Goal: Information Seeking & Learning: Learn about a topic

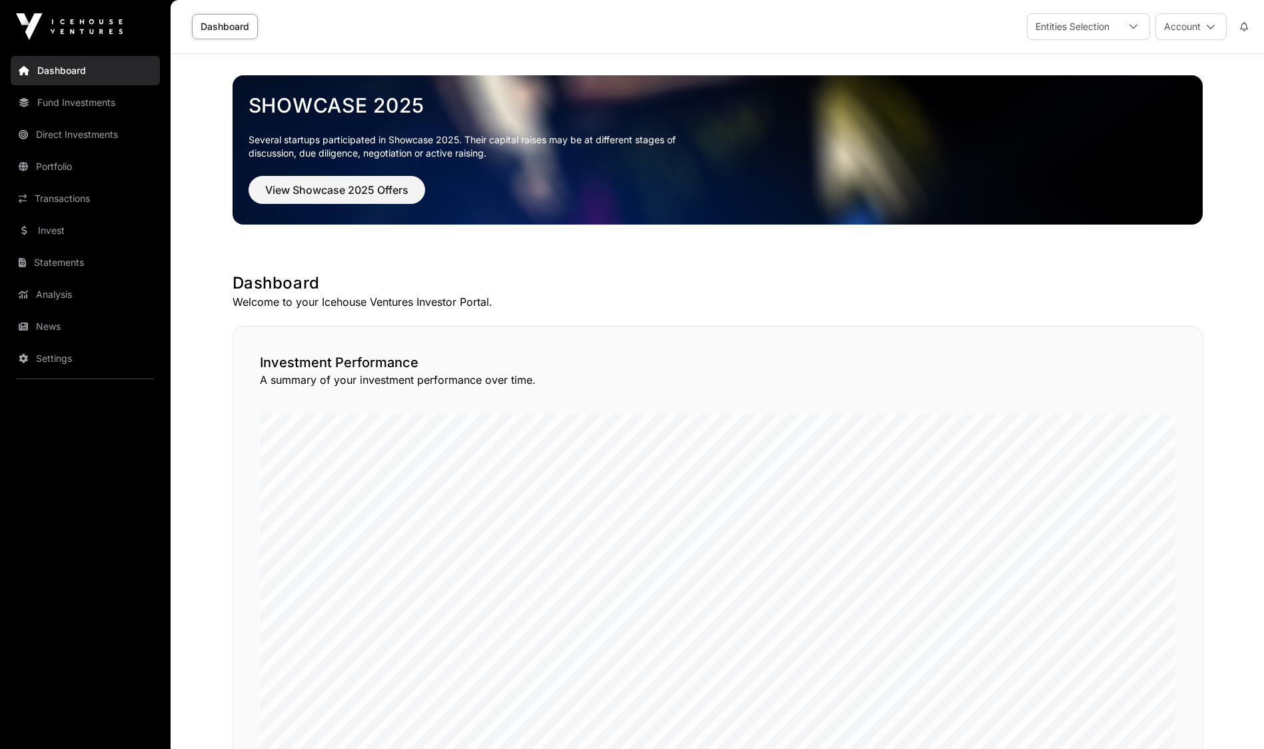
click at [67, 198] on link "Transactions" at bounding box center [85, 198] width 149 height 29
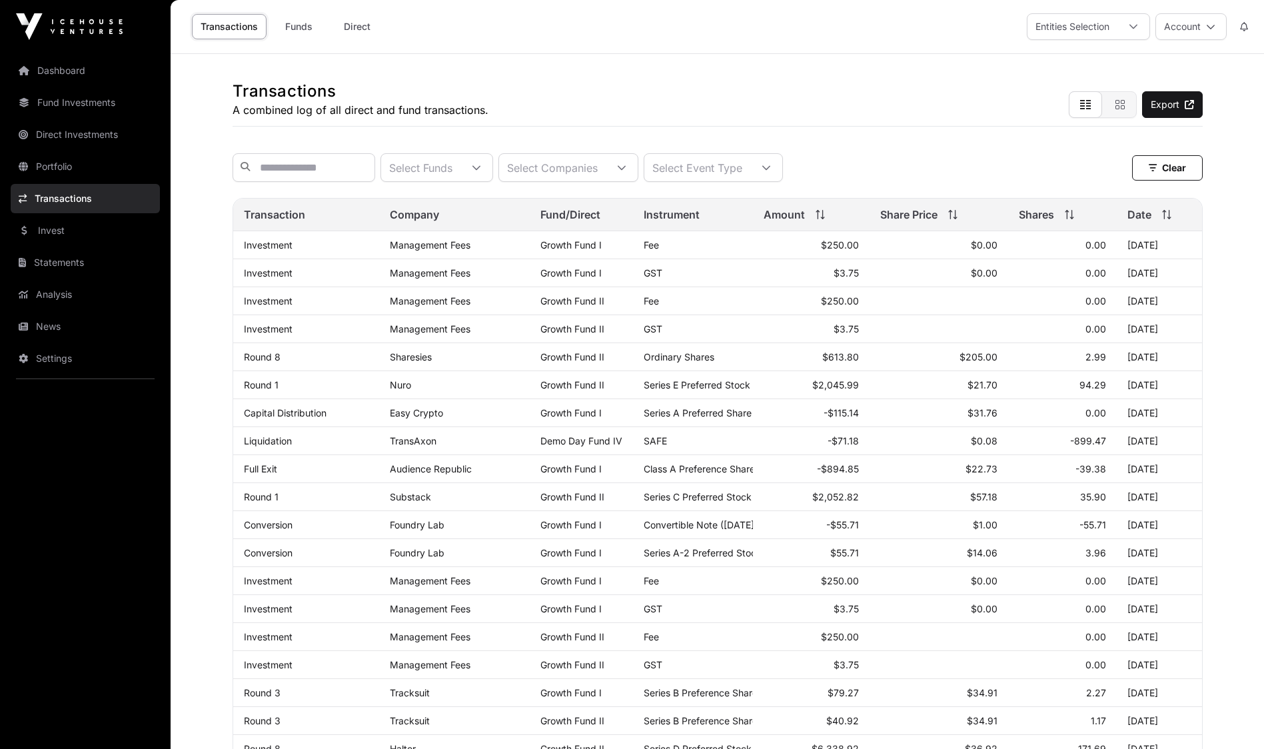
click at [87, 108] on link "Fund Investments" at bounding box center [85, 102] width 149 height 29
click at [69, 107] on link "Fund Investments" at bounding box center [85, 102] width 149 height 29
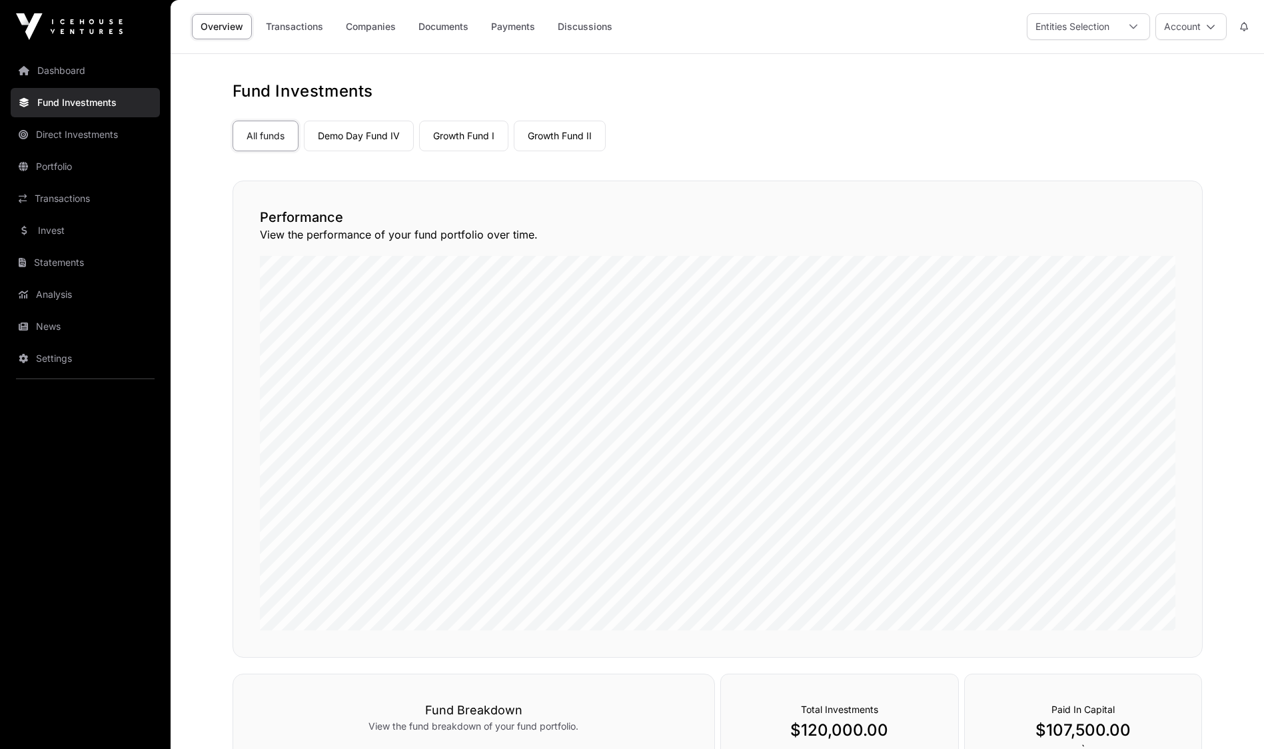
click at [566, 137] on link "Growth Fund II" at bounding box center [560, 136] width 92 height 31
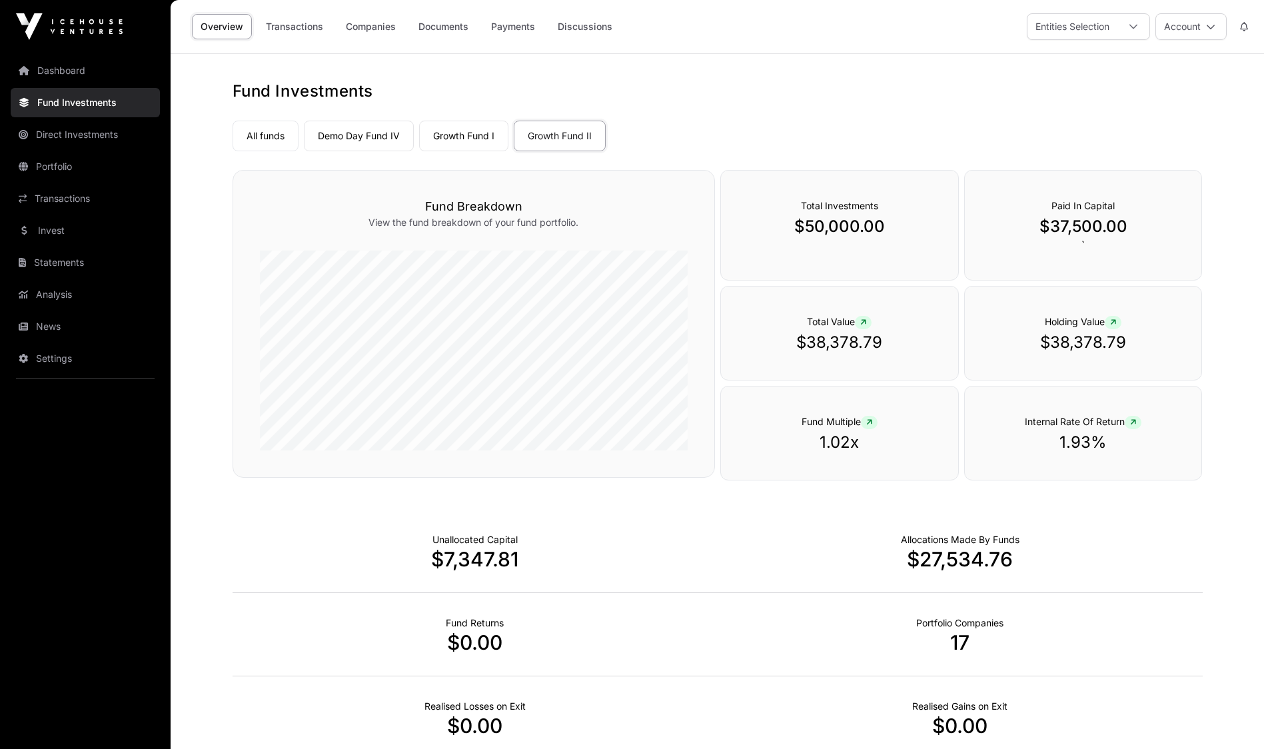
click at [361, 25] on link "Companies" at bounding box center [370, 26] width 67 height 25
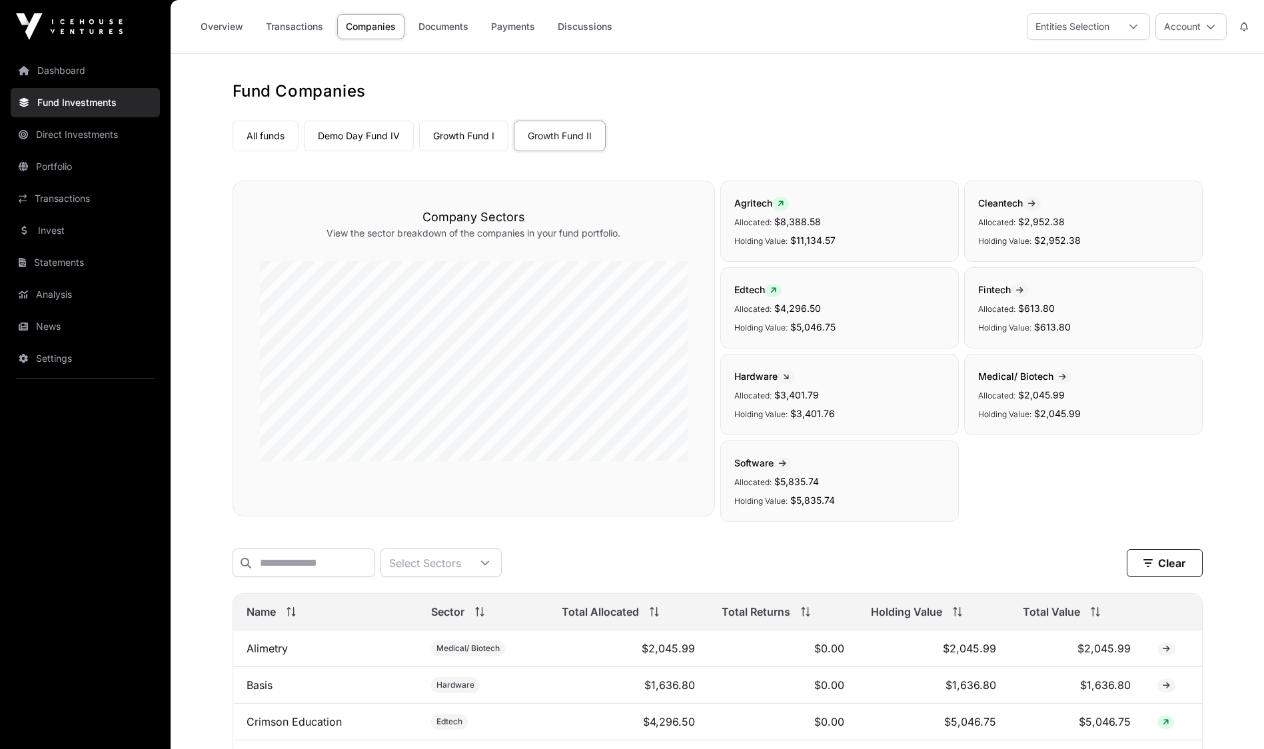
click at [450, 129] on link "Growth Fund I" at bounding box center [463, 136] width 89 height 31
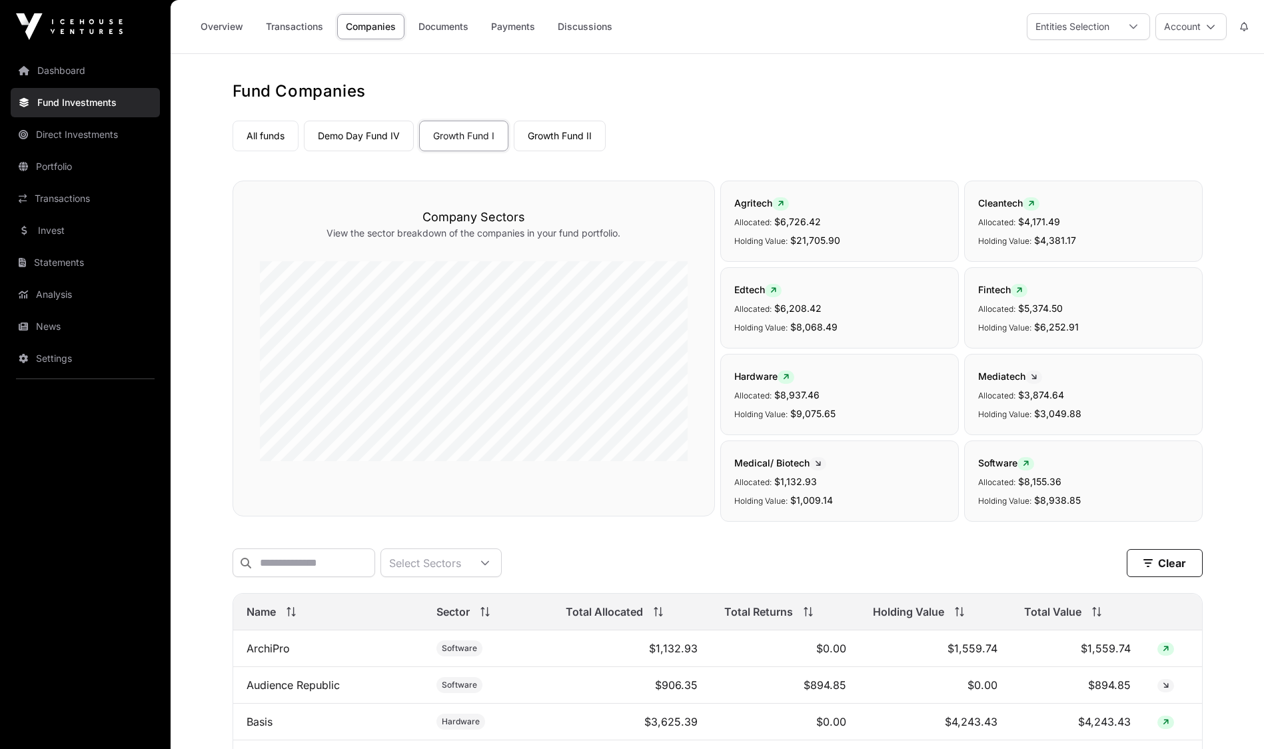
click at [270, 141] on link "All funds" at bounding box center [265, 136] width 66 height 31
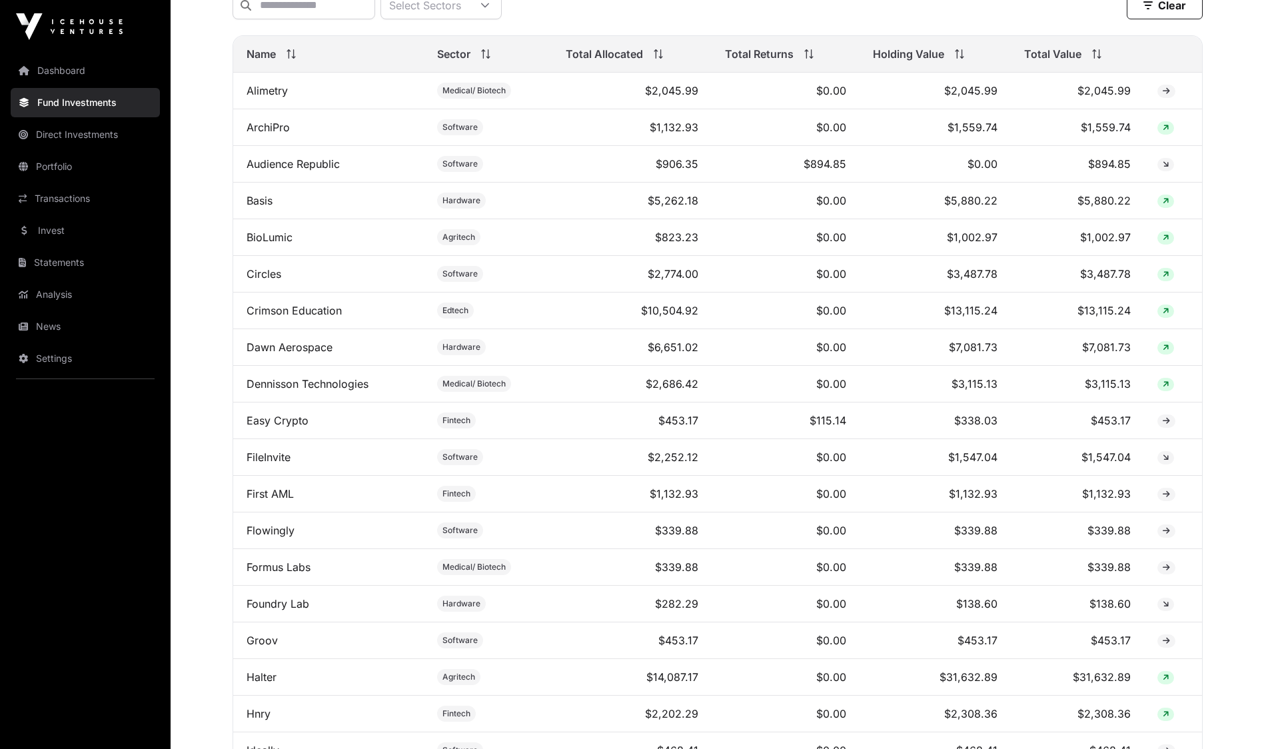
scroll to position [566, 0]
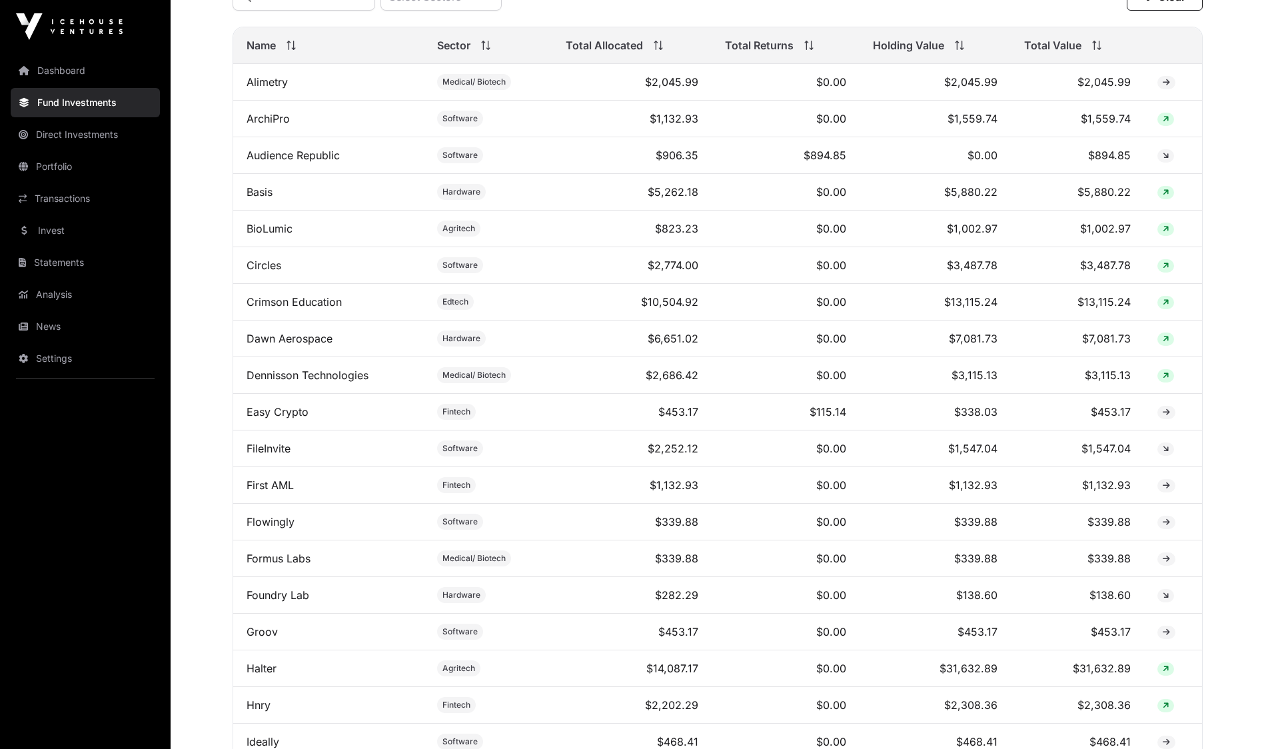
click at [1199, 467] on td at bounding box center [1172, 448] width 57 height 37
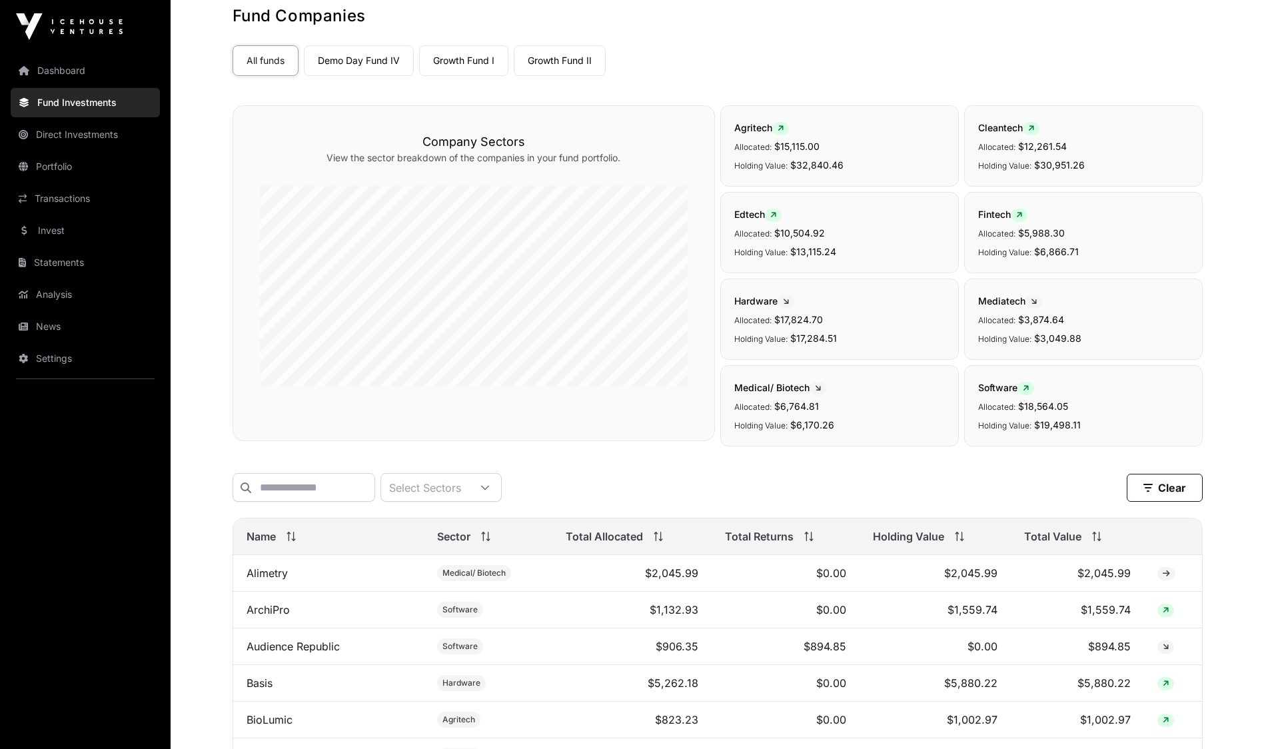
scroll to position [0, 0]
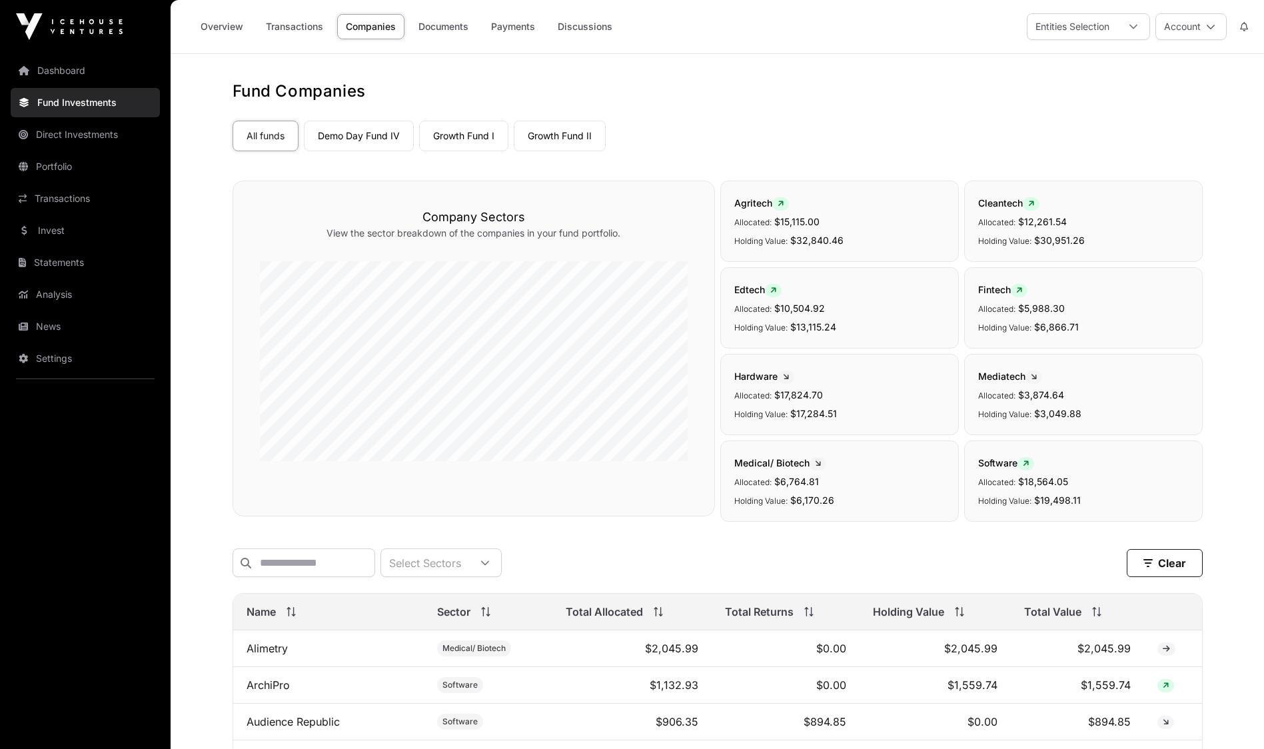
click at [65, 134] on link "Direct Investments" at bounding box center [85, 134] width 149 height 29
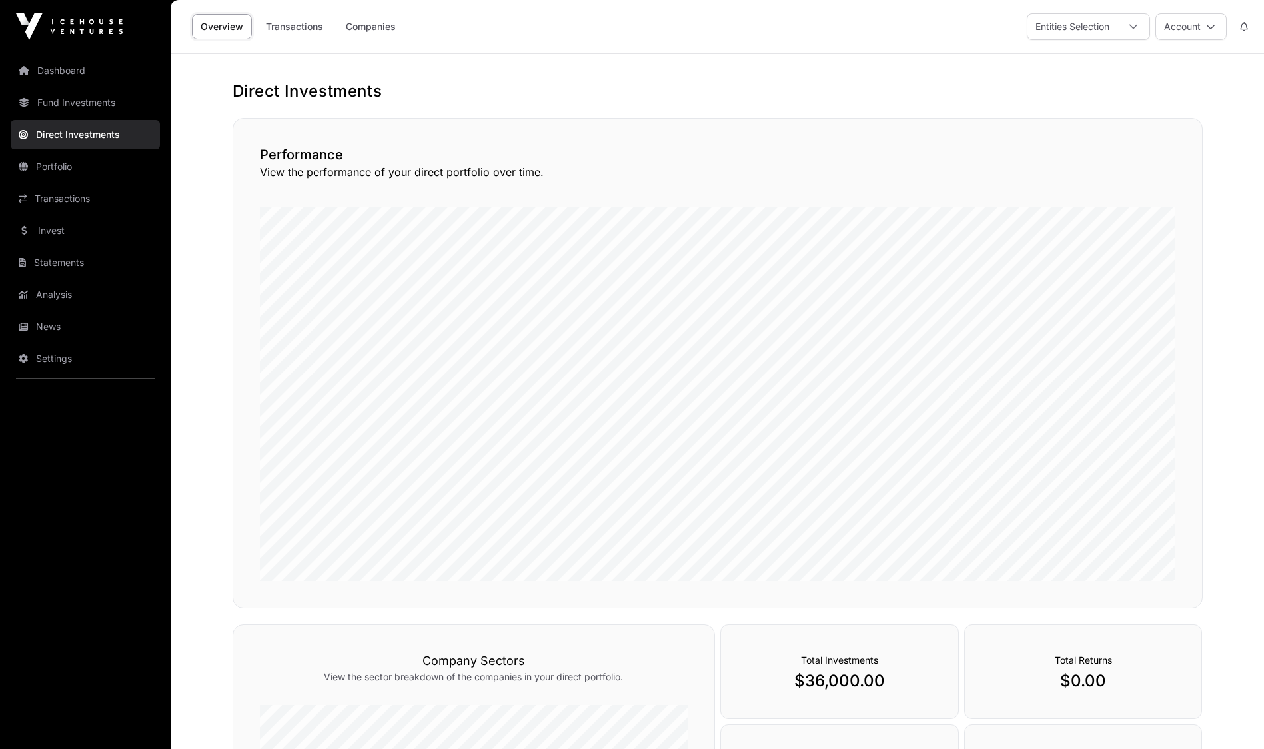
click at [381, 29] on link "Companies" at bounding box center [370, 26] width 67 height 25
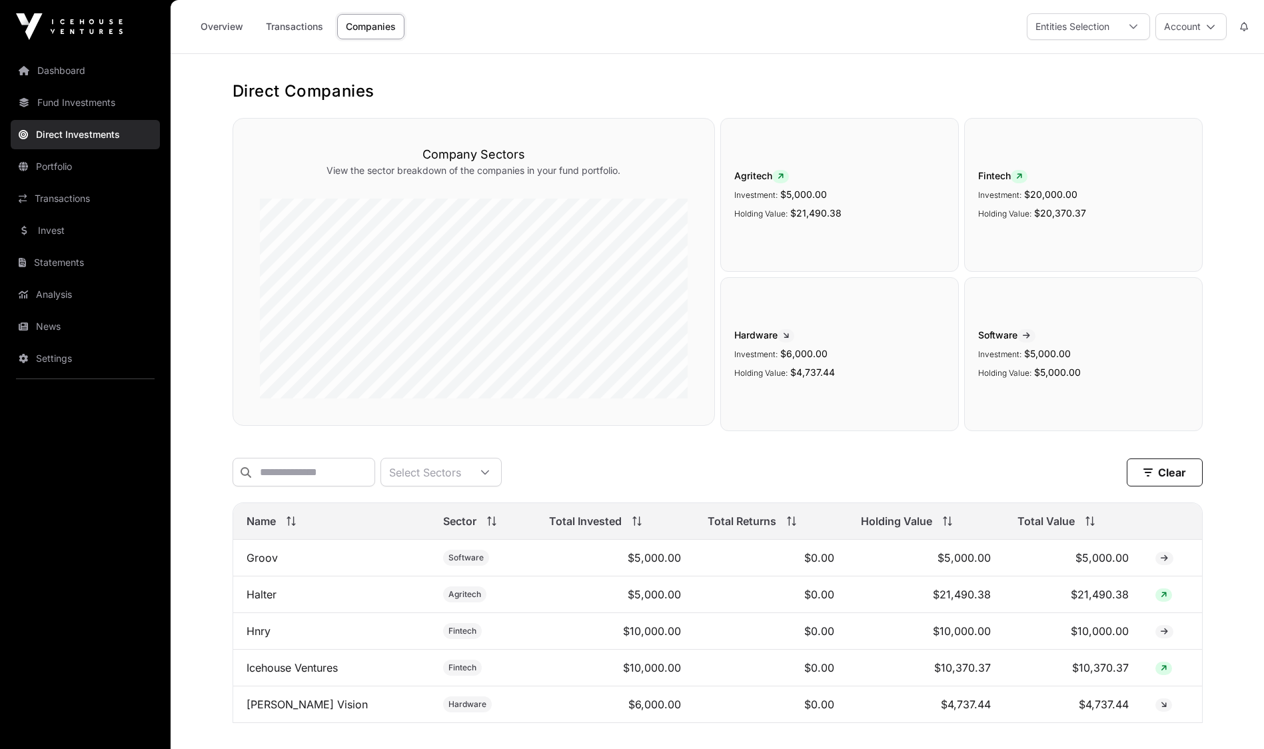
click at [1205, 33] on button "Account" at bounding box center [1190, 26] width 71 height 27
click at [1105, 191] on span "Sign Out" at bounding box center [1107, 197] width 38 height 13
